Goal: Task Accomplishment & Management: Use online tool/utility

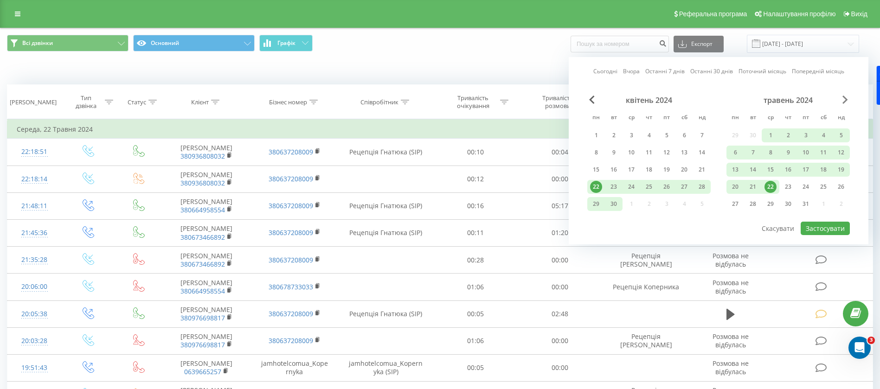
click at [845, 102] on span "Next Month" at bounding box center [845, 100] width 6 height 8
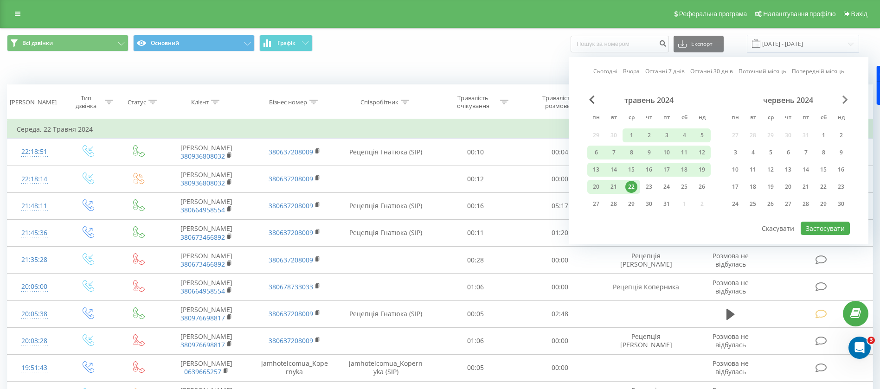
click at [845, 102] on span "Next Month" at bounding box center [845, 100] width 6 height 8
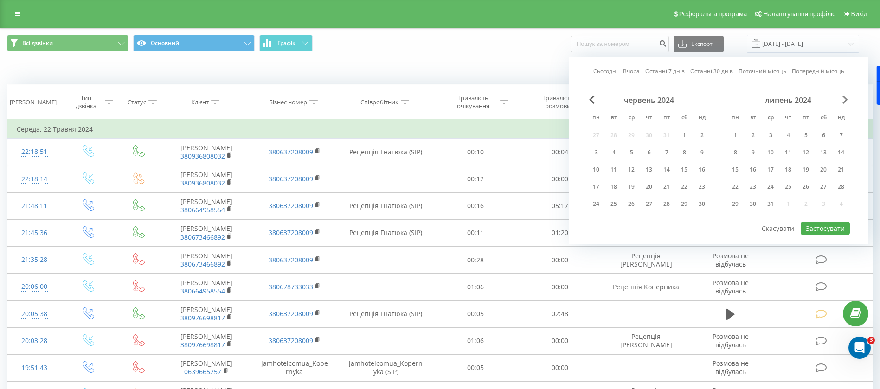
click at [845, 102] on span "Next Month" at bounding box center [845, 100] width 6 height 8
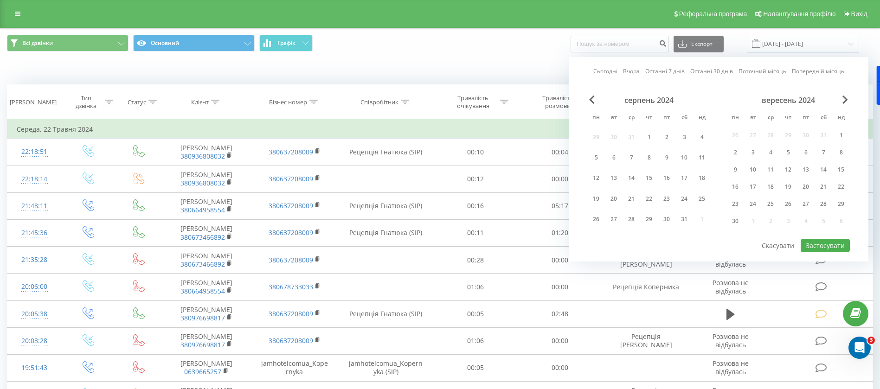
click at [602, 73] on link "Сьогодні" at bounding box center [605, 71] width 24 height 9
click at [605, 72] on link "Сьогодні" at bounding box center [605, 71] width 24 height 9
click at [600, 70] on link "Сьогодні" at bounding box center [605, 71] width 24 height 9
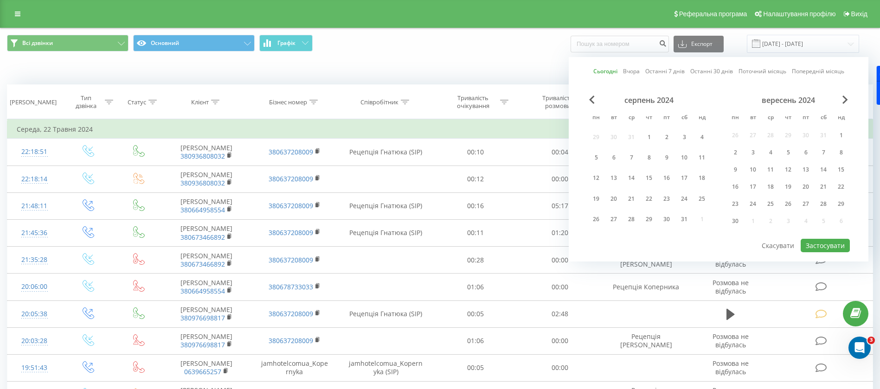
click at [600, 70] on link "Сьогодні" at bounding box center [605, 71] width 24 height 9
click at [846, 101] on span "Next Month" at bounding box center [845, 100] width 6 height 8
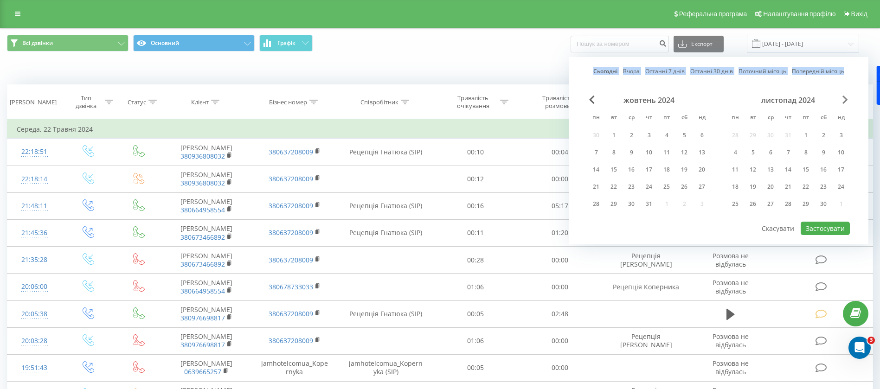
click at [846, 101] on span "Next Month" at bounding box center [845, 100] width 6 height 8
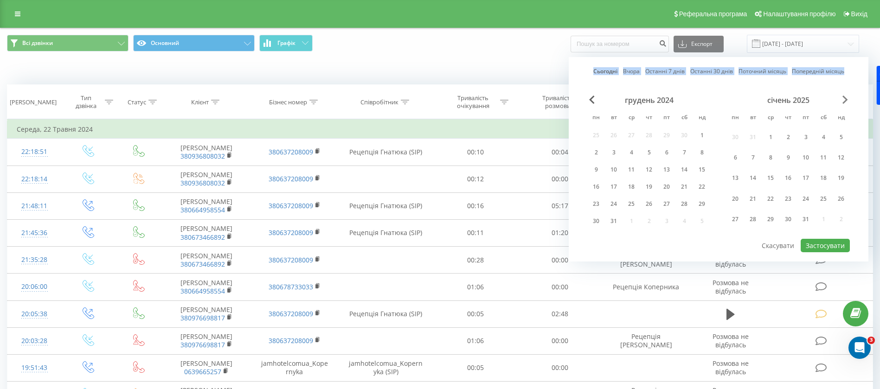
click at [846, 101] on span "Next Month" at bounding box center [845, 100] width 6 height 8
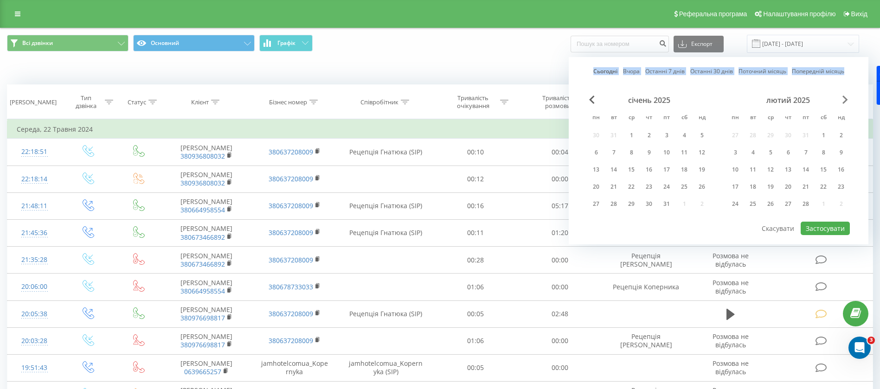
click at [846, 101] on span "Next Month" at bounding box center [845, 100] width 6 height 8
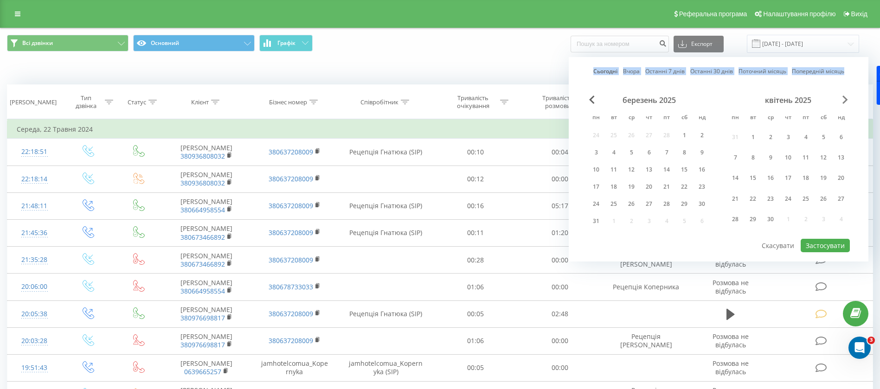
click at [846, 101] on span "Next Month" at bounding box center [845, 100] width 6 height 8
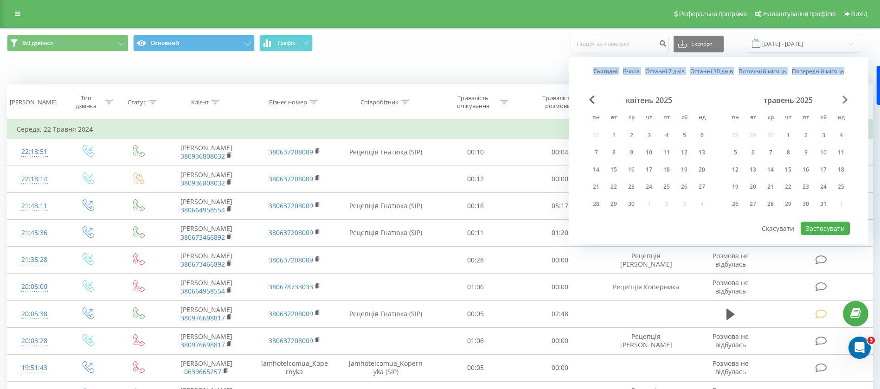
click at [846, 101] on span "Next Month" at bounding box center [845, 100] width 6 height 8
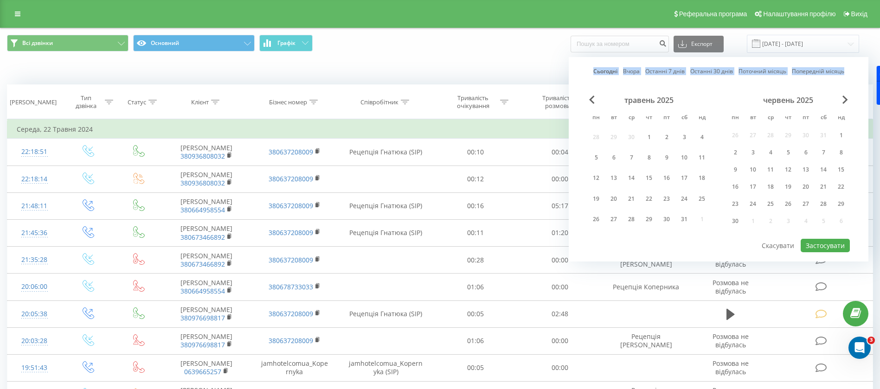
click at [841, 100] on div "червень 2025" at bounding box center [787, 100] width 123 height 9
click at [849, 100] on div "червень 2025" at bounding box center [787, 100] width 123 height 9
click at [842, 100] on div "червень 2025" at bounding box center [787, 100] width 123 height 9
click at [846, 99] on span "Next Month" at bounding box center [845, 100] width 6 height 8
click at [847, 98] on span "Next Month" at bounding box center [845, 100] width 6 height 8
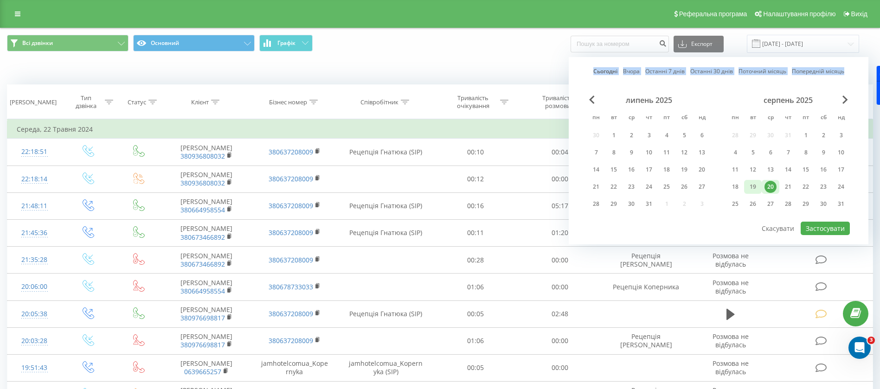
click at [751, 187] on div "19" at bounding box center [753, 187] width 12 height 12
click at [808, 230] on button "Застосувати" at bounding box center [825, 228] width 49 height 13
type input "19.08.2025 - 19.08.2025"
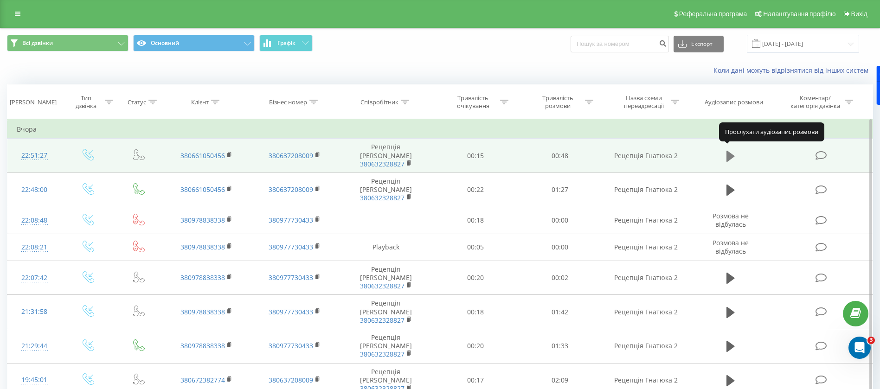
click at [737, 158] on button at bounding box center [731, 156] width 14 height 14
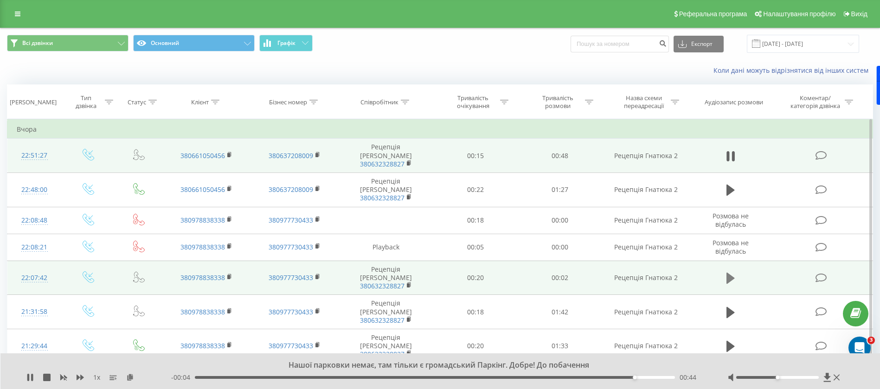
click at [733, 272] on icon at bounding box center [730, 278] width 8 height 13
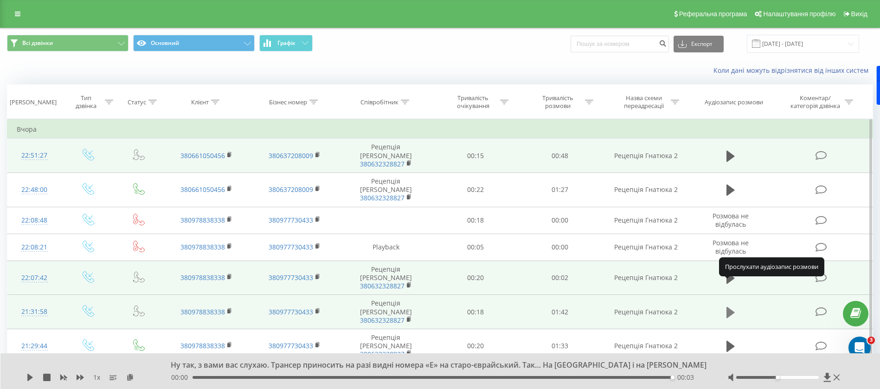
click at [730, 307] on icon at bounding box center [730, 312] width 8 height 11
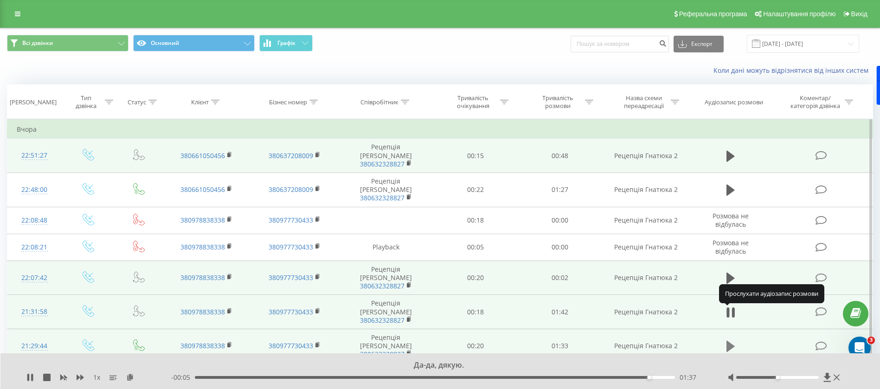
click at [730, 341] on icon at bounding box center [730, 346] width 8 height 11
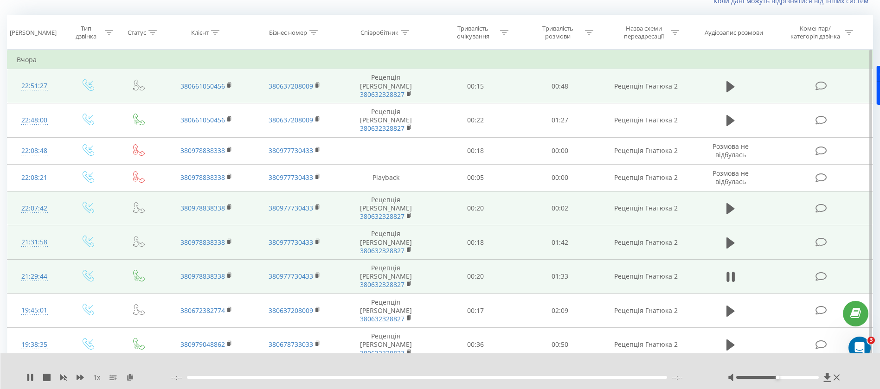
scroll to position [139, 0]
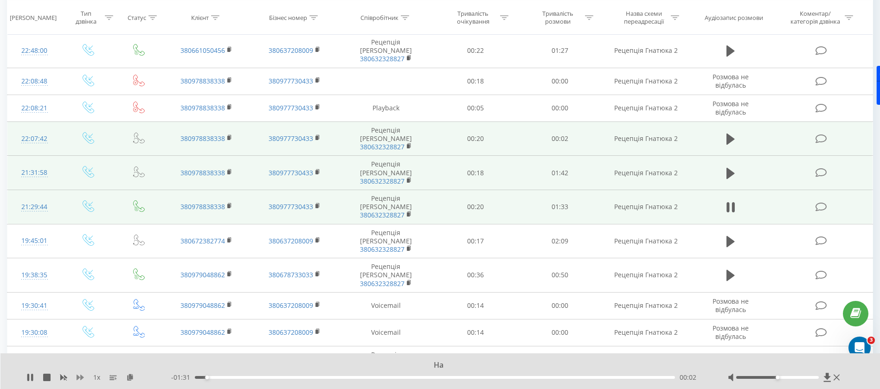
click at [83, 378] on icon at bounding box center [80, 378] width 7 height 6
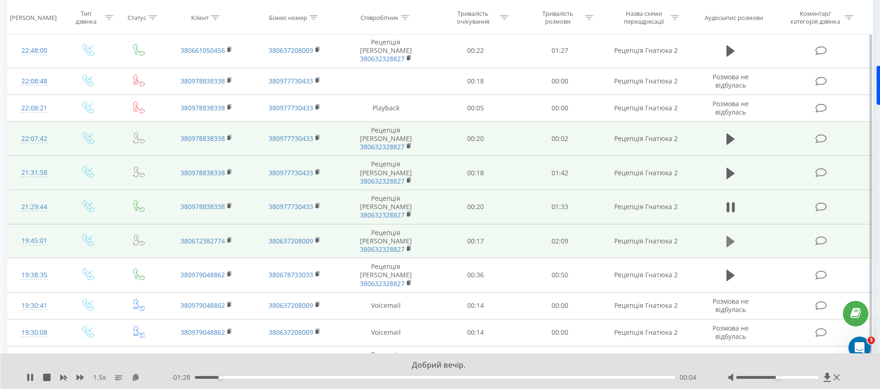
click at [727, 236] on icon at bounding box center [730, 241] width 8 height 11
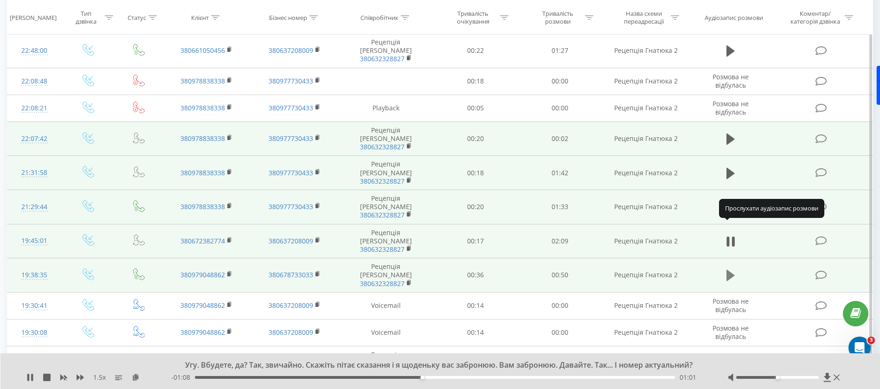
click at [732, 269] on icon at bounding box center [730, 275] width 8 height 13
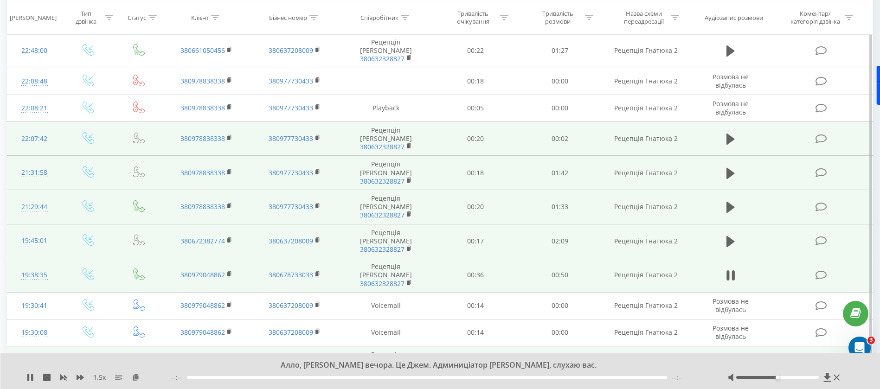
scroll to position [278, 0]
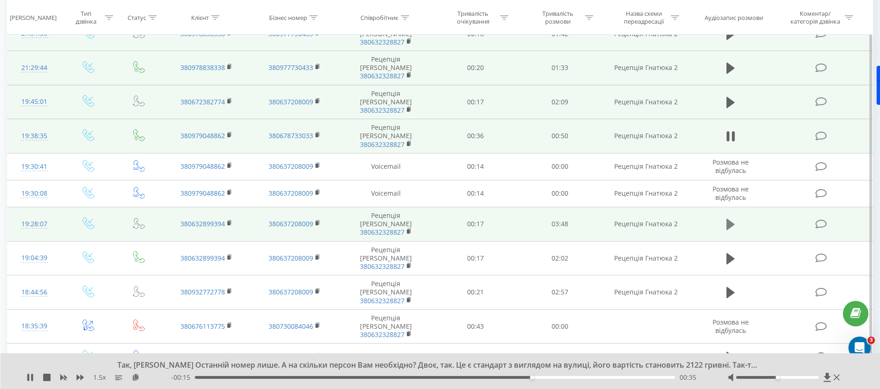
click at [736, 218] on button at bounding box center [731, 225] width 14 height 14
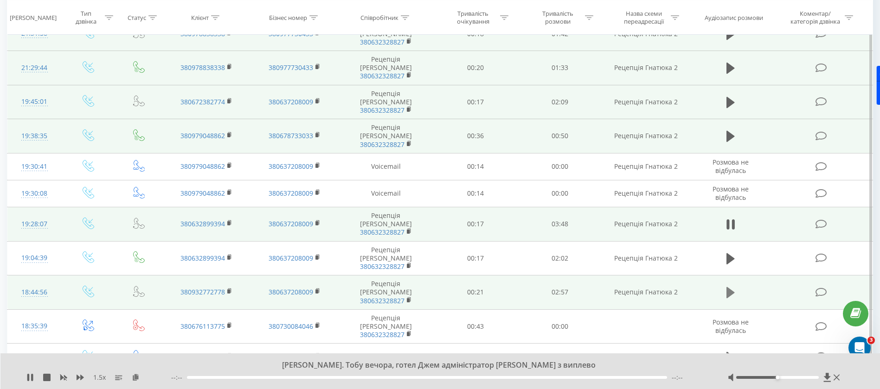
scroll to position [348, 0]
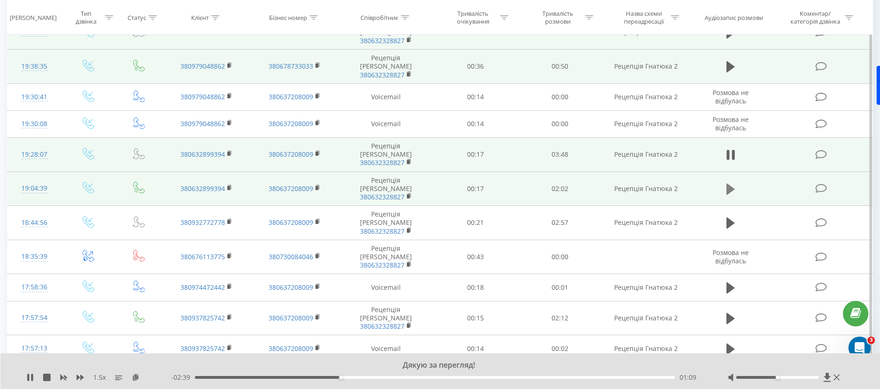
click at [734, 183] on icon at bounding box center [730, 189] width 8 height 13
click at [79, 376] on icon at bounding box center [80, 377] width 7 height 7
click at [728, 184] on icon at bounding box center [727, 189] width 3 height 10
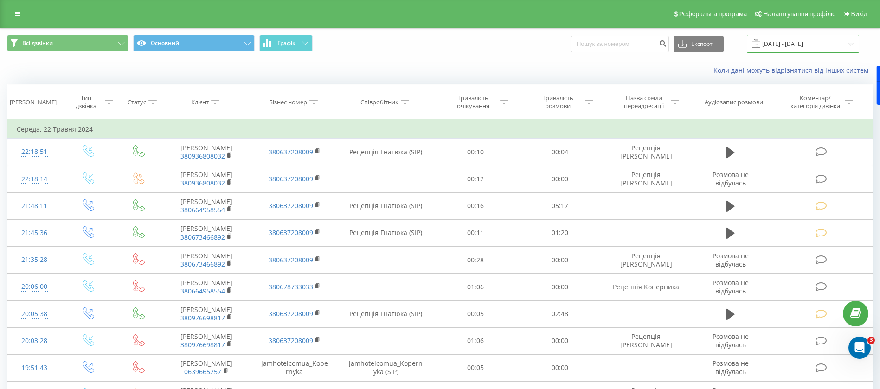
click at [799, 39] on input "[DATE] - [DATE]" at bounding box center [803, 44] width 112 height 18
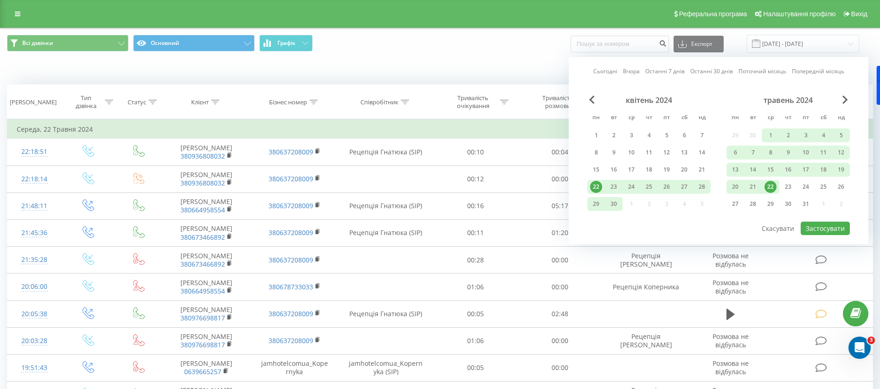
click at [599, 72] on link "Сьогодні" at bounding box center [605, 71] width 24 height 9
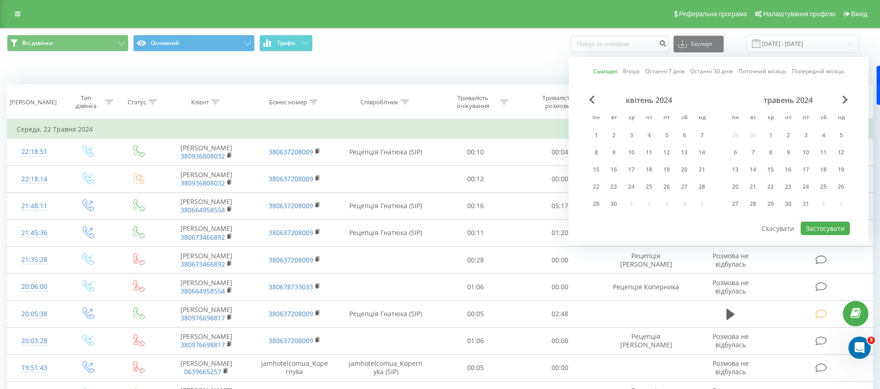
click at [599, 72] on link "Сьогодні" at bounding box center [605, 71] width 24 height 9
click at [835, 228] on button "Застосувати" at bounding box center [825, 228] width 49 height 13
type input "[DATE] - [DATE]"
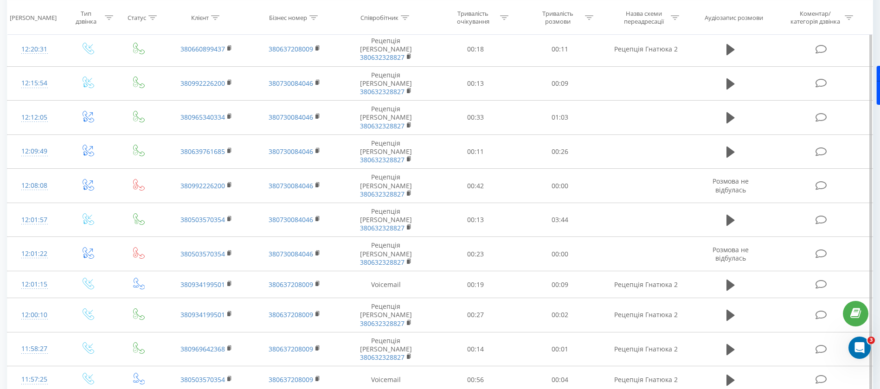
scroll to position [459, 0]
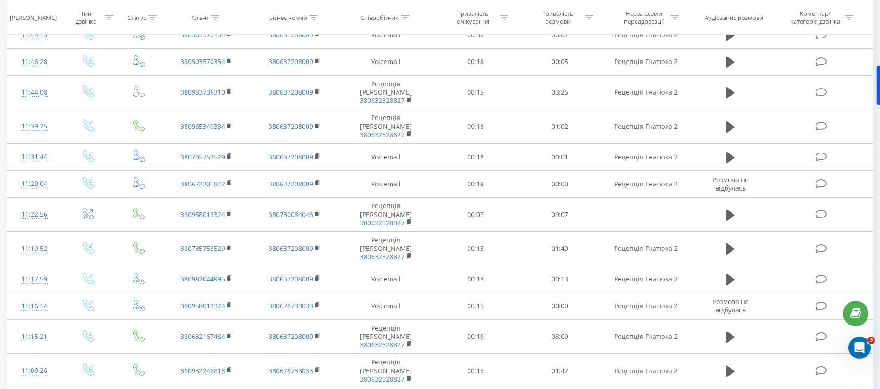
scroll to position [1161, 0]
